Goal: Find specific page/section: Find specific page/section

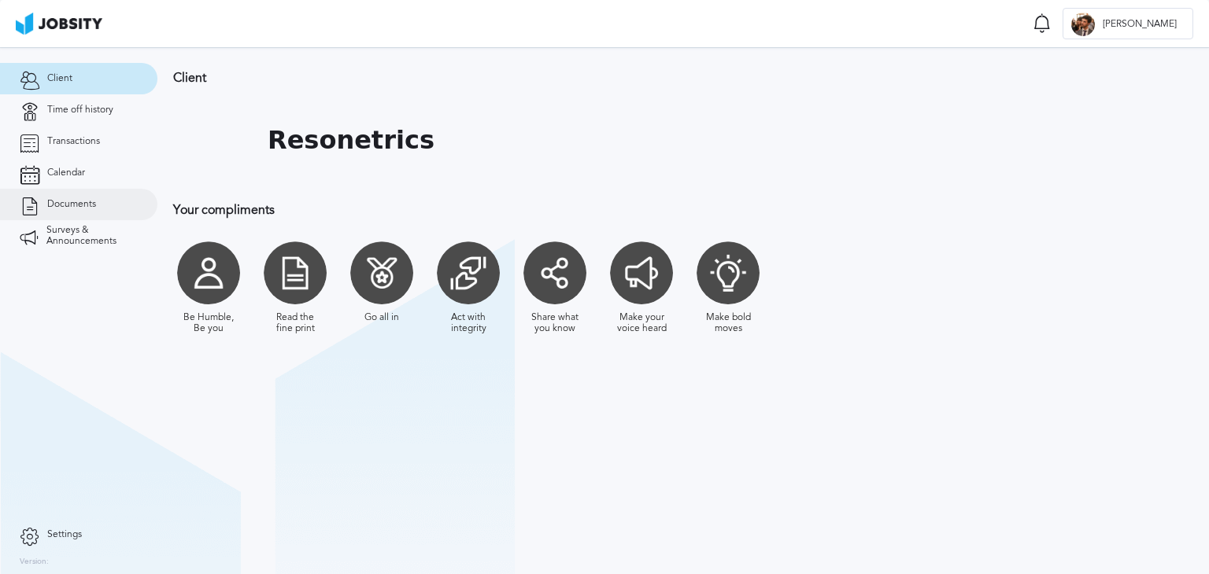
click at [93, 207] on span "Documents" at bounding box center [71, 204] width 49 height 11
click at [87, 209] on span "Documents" at bounding box center [71, 204] width 49 height 11
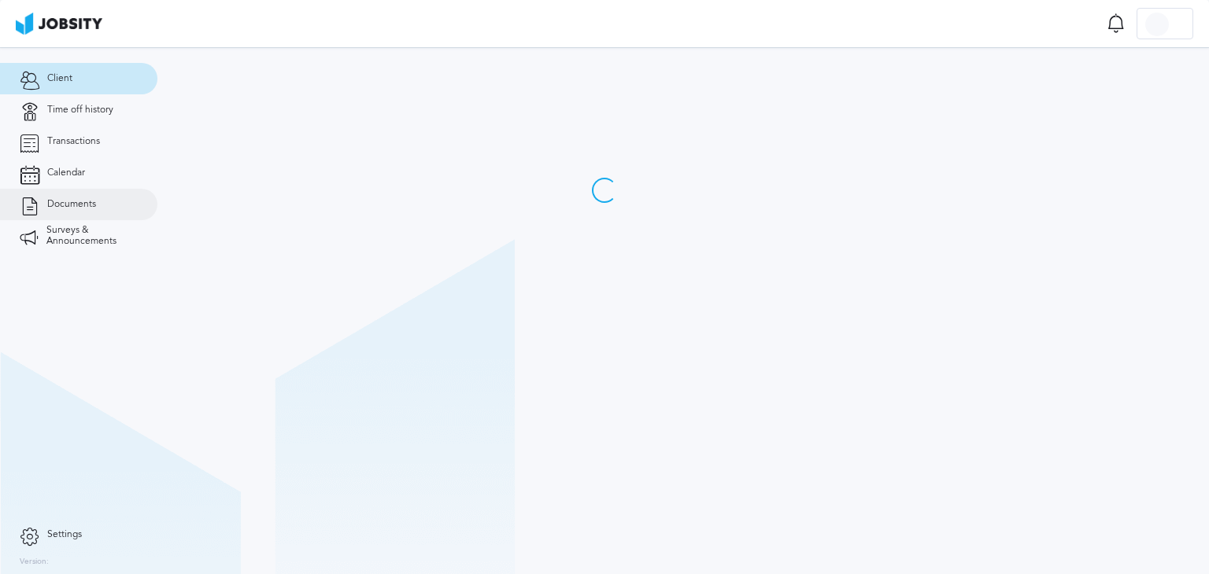
click at [94, 201] on span "Documents" at bounding box center [71, 204] width 49 height 11
click at [45, 212] on link "Documents" at bounding box center [78, 204] width 157 height 31
click at [93, 201] on span "Documents" at bounding box center [71, 204] width 49 height 11
